Goal: Ask a question

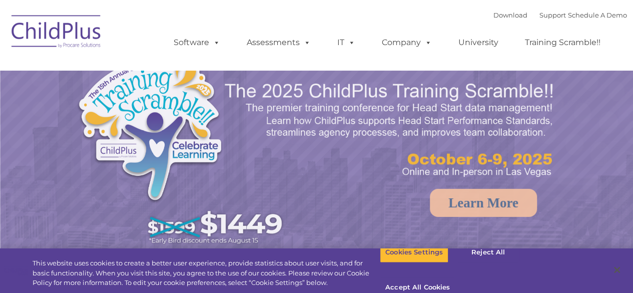
select select "MEDIUM"
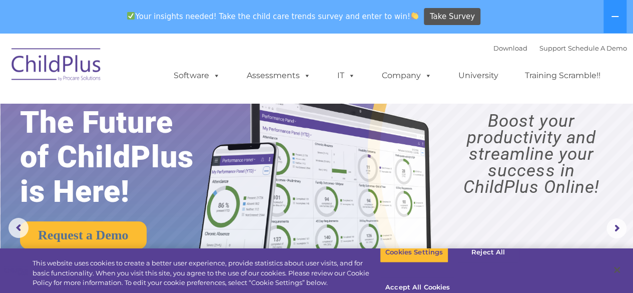
click at [614, 11] on button at bounding box center [614, 16] width 23 height 33
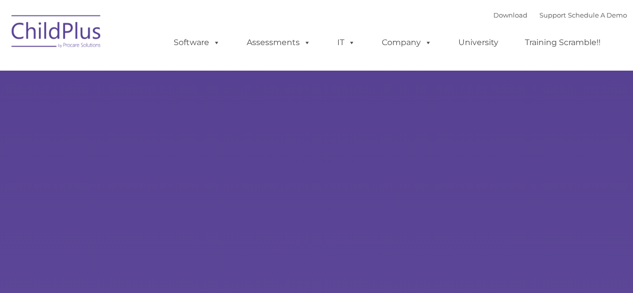
type input ""
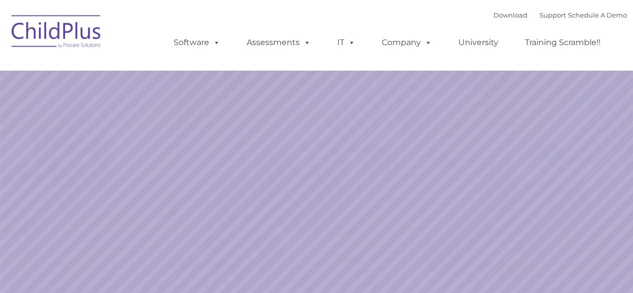
select select "MEDIUM"
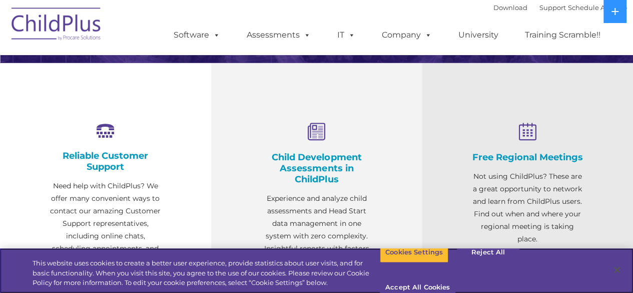
scroll to position [327, 0]
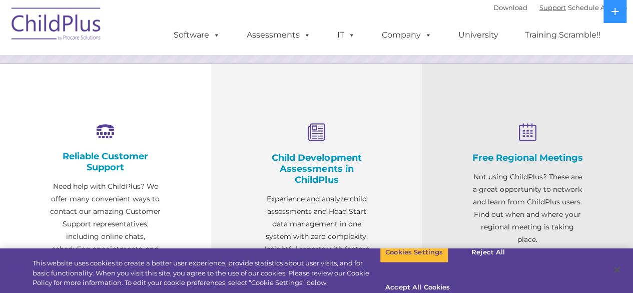
click at [539, 7] on link "Support" at bounding box center [552, 8] width 27 height 8
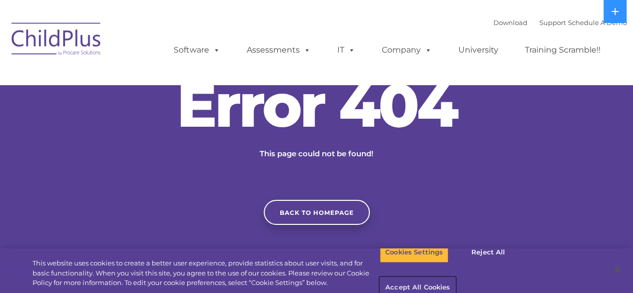
click at [455, 277] on button "Accept All Cookies" at bounding box center [418, 287] width 76 height 21
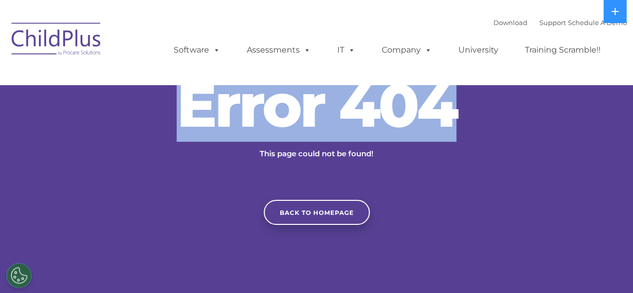
drag, startPoint x: 577, startPoint y: 287, endPoint x: 438, endPoint y: 151, distance: 194.5
click at [438, 151] on section "Error 404 This page could not be found! Back to homepage" at bounding box center [316, 150] width 633 height 300
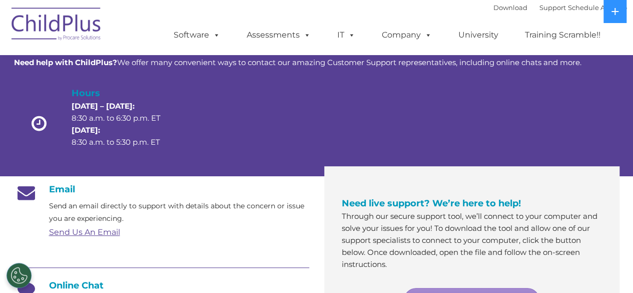
scroll to position [58, 0]
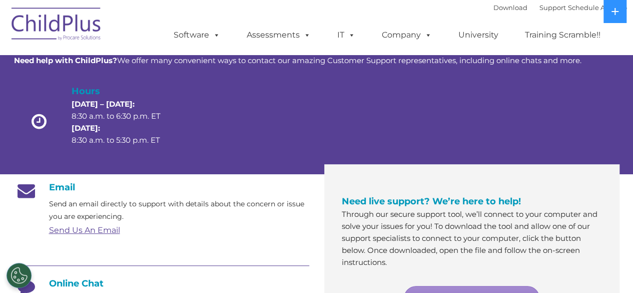
click at [51, 195] on div "Email Send an email directly to support with details about the concern or issue…" at bounding box center [161, 202] width 295 height 41
click at [349, 35] on span at bounding box center [349, 35] width 11 height 10
drag, startPoint x: 539, startPoint y: 14, endPoint x: 542, endPoint y: 6, distance: 8.5
click at [542, 6] on div "Download Support | Schedule A Demo " at bounding box center [560, 7] width 134 height 15
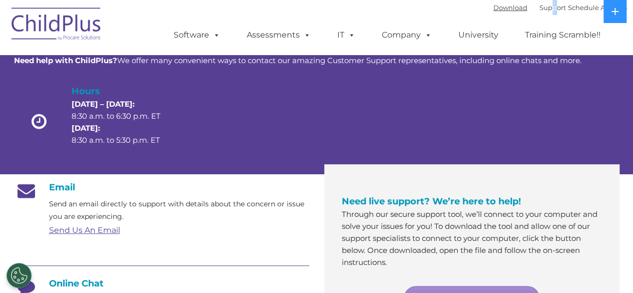
click at [505, 8] on link "Download" at bounding box center [510, 8] width 34 height 8
